Goal: Task Accomplishment & Management: Manage account settings

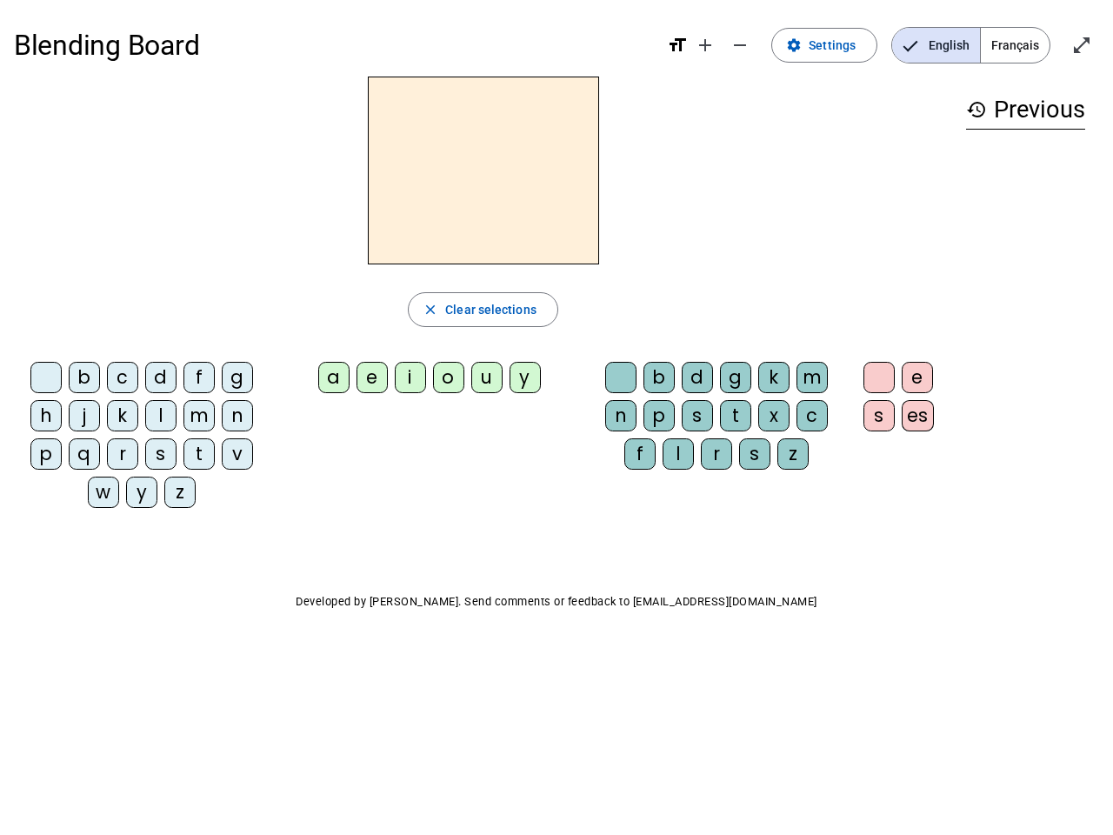
click at [706, 45] on mat-icon "add" at bounding box center [705, 45] width 21 height 21
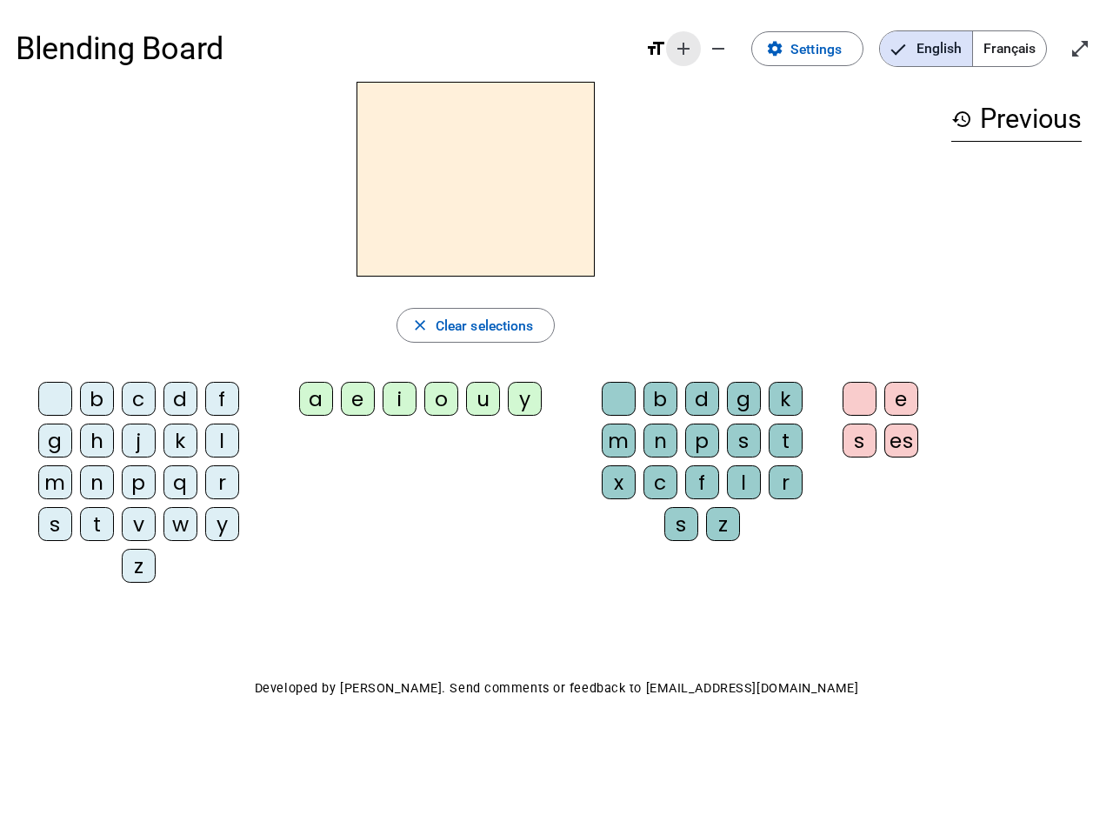
click at [741, 45] on div "Blending Board format_size add remove settings Settings English Français open_i…" at bounding box center [557, 49] width 1082 height 66
click at [825, 45] on span "Settings" at bounding box center [815, 48] width 51 height 23
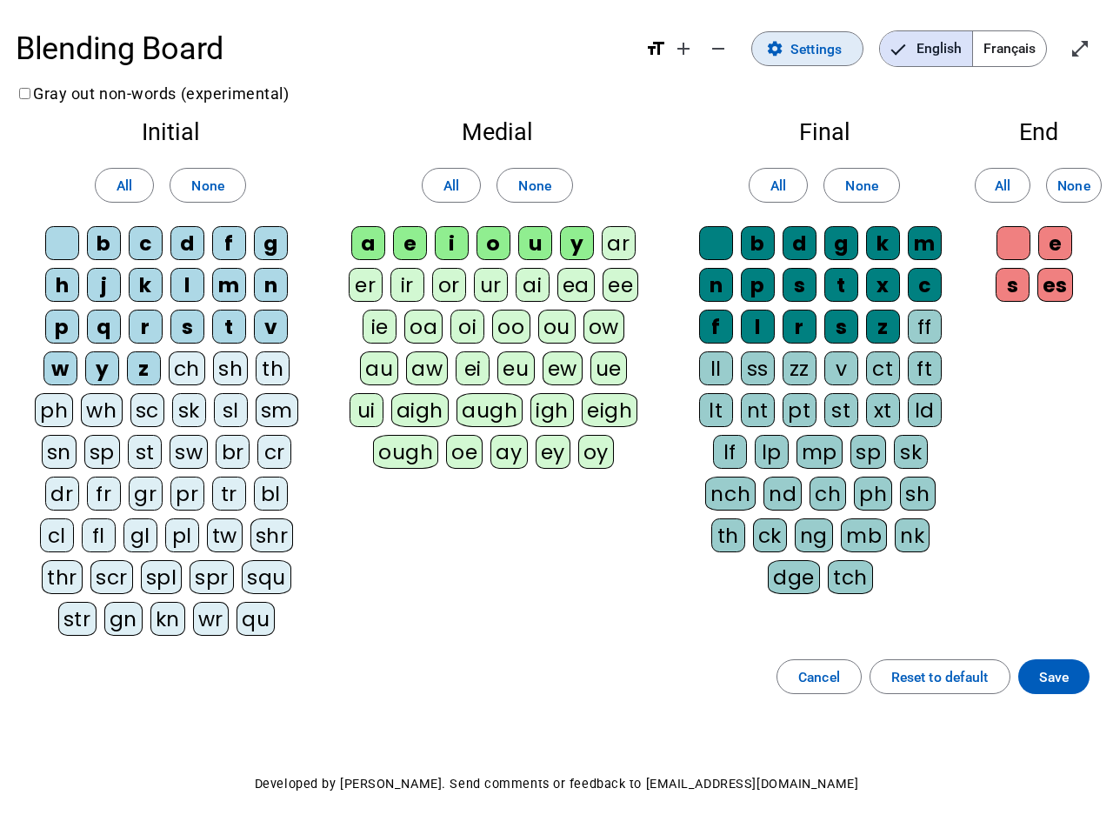
click at [936, 45] on span "English" at bounding box center [926, 48] width 92 height 35
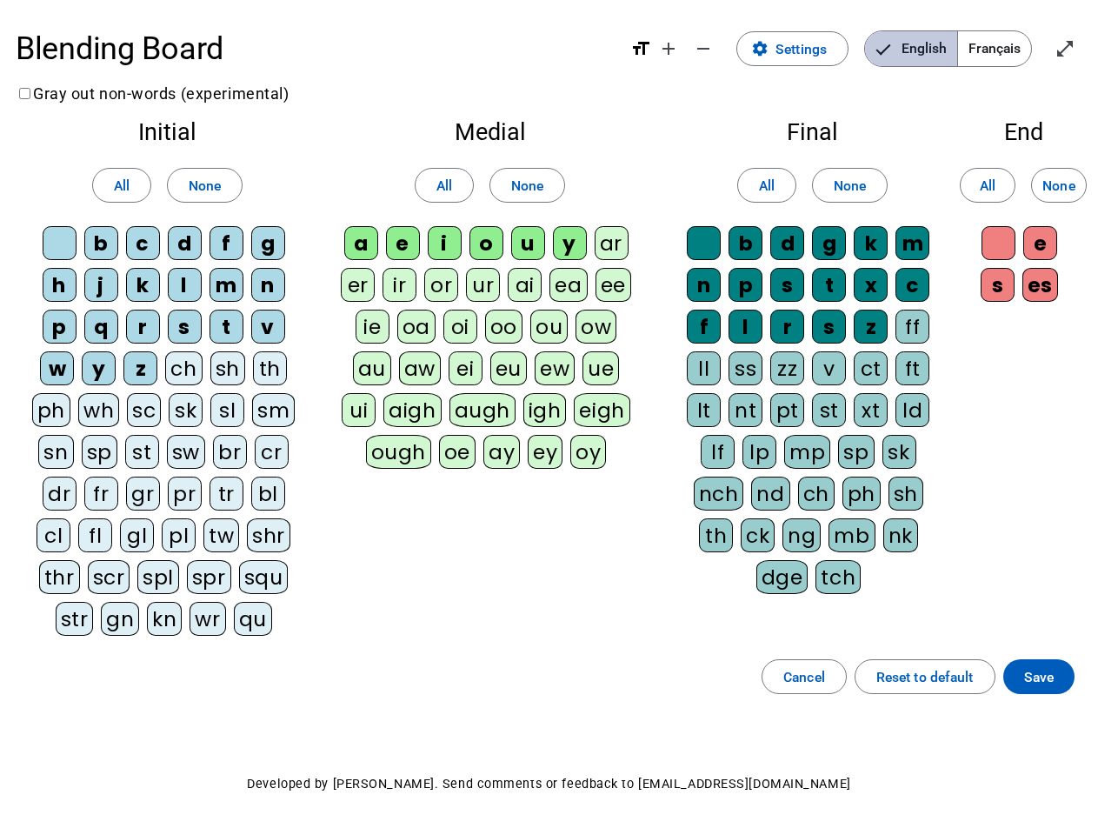
click at [936, 45] on span "English" at bounding box center [911, 48] width 92 height 35
click at [1015, 45] on span "Français" at bounding box center [994, 48] width 73 height 35
click at [1015, 45] on span "Français" at bounding box center [981, 48] width 99 height 35
click at [1082, 45] on span "Enter full screen" at bounding box center [1065, 49] width 42 height 42
click at [483, 310] on letter-bubble "oi" at bounding box center [465, 331] width 42 height 42
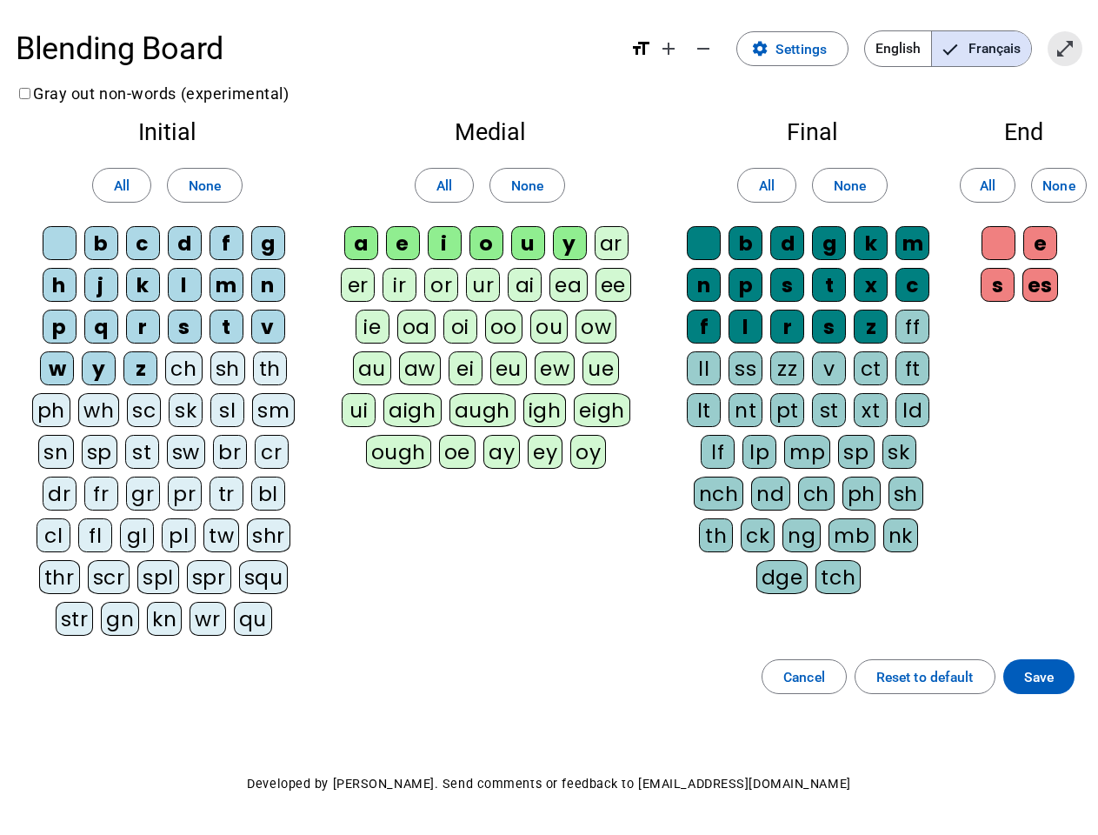
click at [50, 381] on div "w" at bounding box center [57, 368] width 34 height 34
